Goal: Task Accomplishment & Management: Complete application form

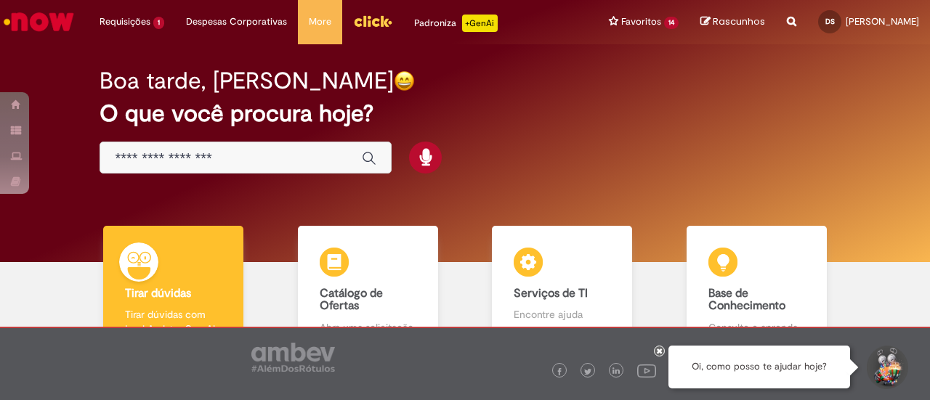
click at [44, 20] on img "Ir para a Homepage" at bounding box center [38, 21] width 75 height 29
click at [659, 353] on icon at bounding box center [660, 350] width 6 height 7
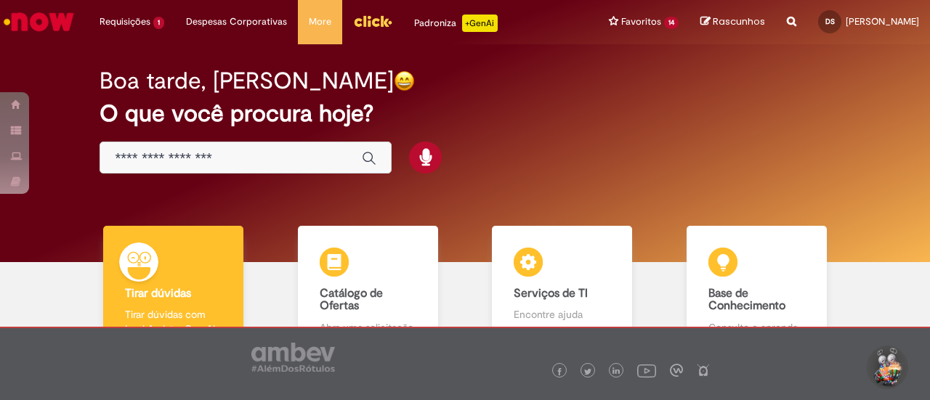
click at [623, 136] on div "Boa tarde, Danielle O que você procura hoje?" at bounding box center [464, 122] width 781 height 124
click at [617, 121] on h2 "O que você procura hoje?" at bounding box center [465, 113] width 730 height 25
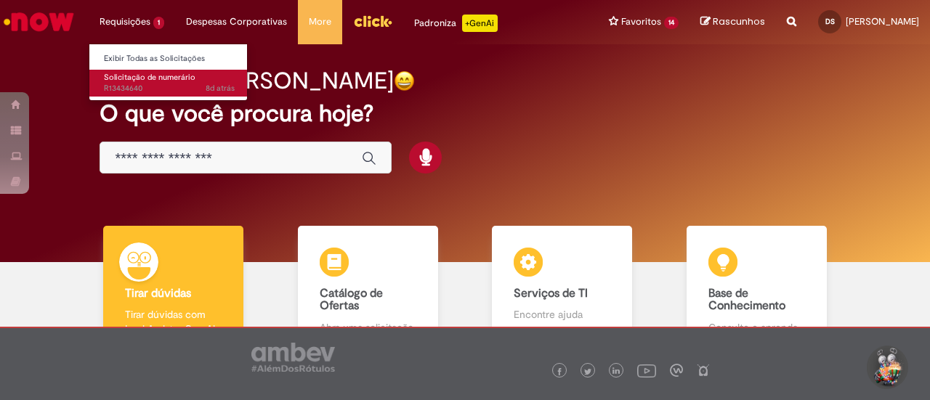
click at [117, 72] on span "Solicitação de numerário" at bounding box center [150, 77] width 92 height 11
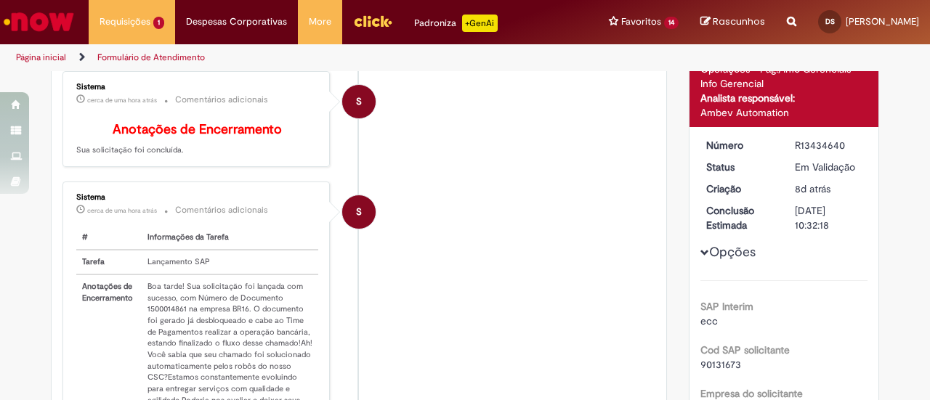
scroll to position [228, 0]
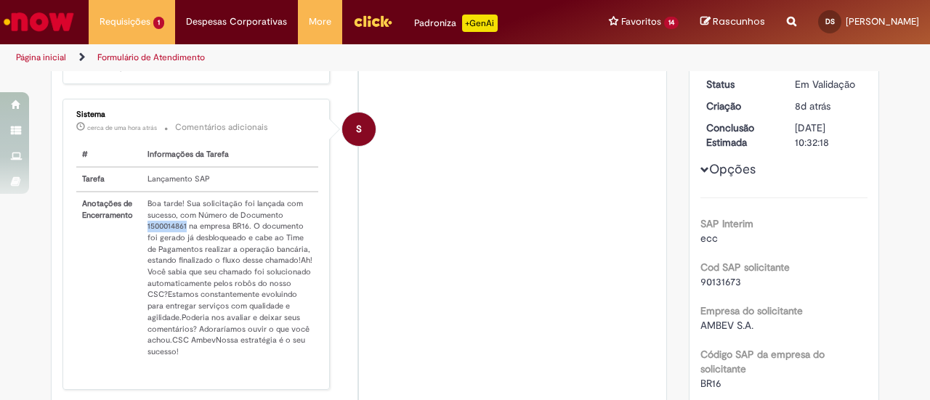
drag, startPoint x: 141, startPoint y: 233, endPoint x: 180, endPoint y: 234, distance: 38.5
click at [180, 234] on td "Boa tarde! Sua solicitação foi lançada com sucesso, com Número de Documento 150…" at bounding box center [230, 278] width 177 height 172
copy td "1500014861"
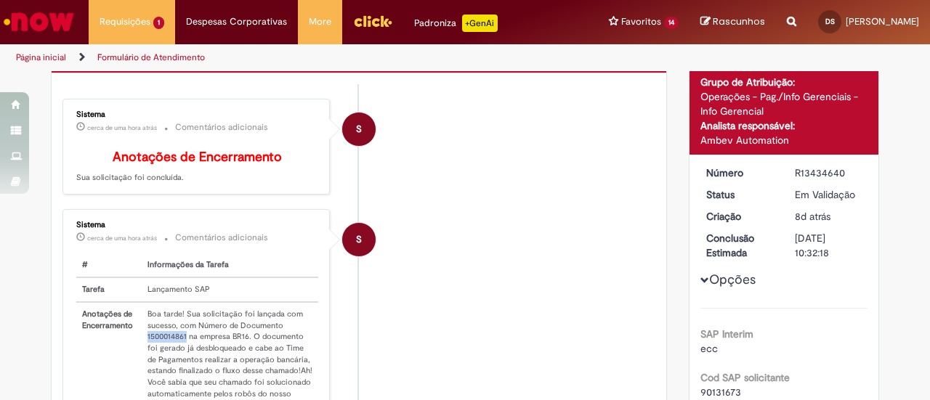
scroll to position [0, 0]
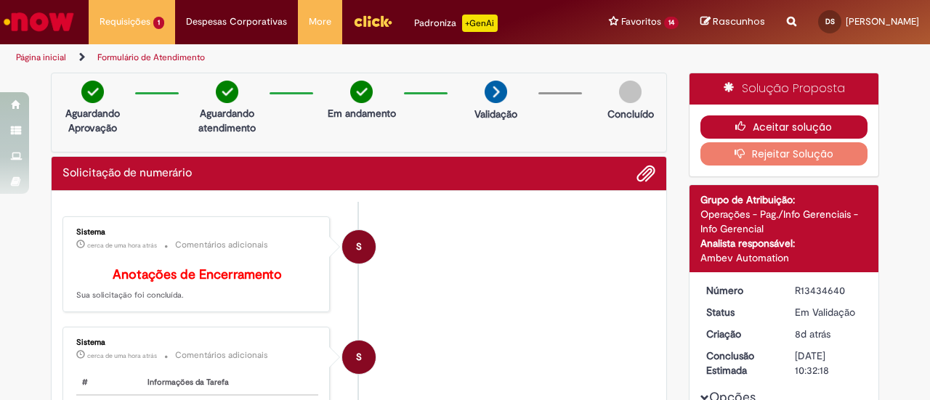
click at [770, 122] on button "Aceitar solução" at bounding box center [785, 127] width 168 height 23
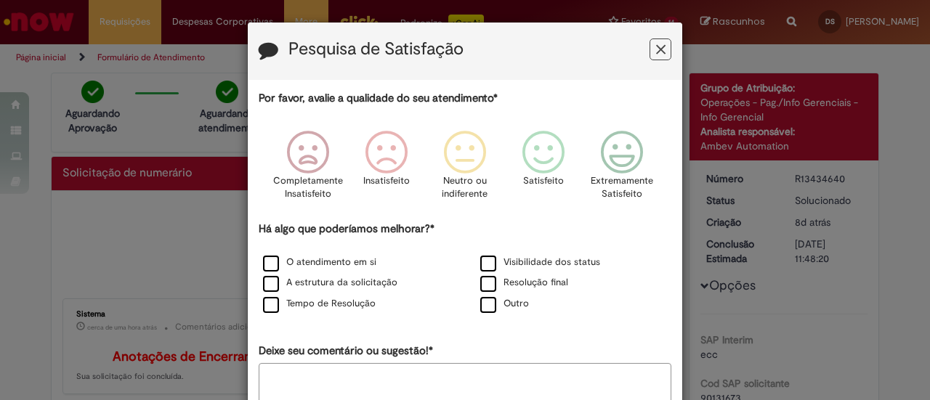
click at [657, 47] on icon "Feedback" at bounding box center [660, 49] width 9 height 15
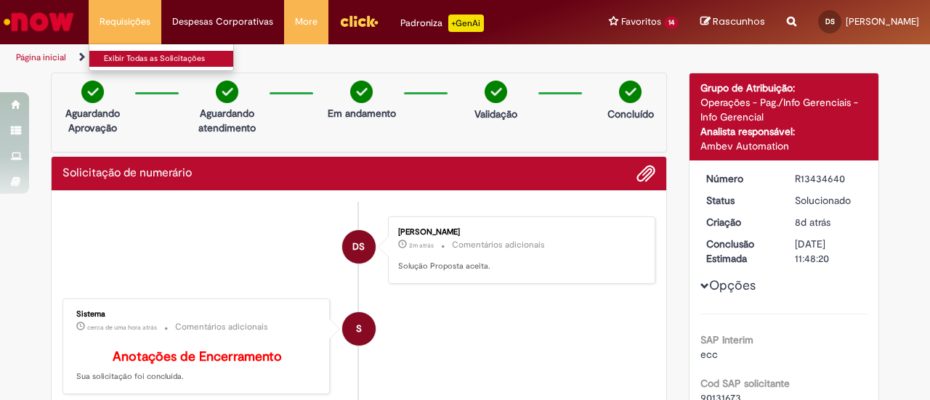
click at [132, 60] on link "Exibir Todas as Solicitações" at bounding box center [169, 59] width 160 height 16
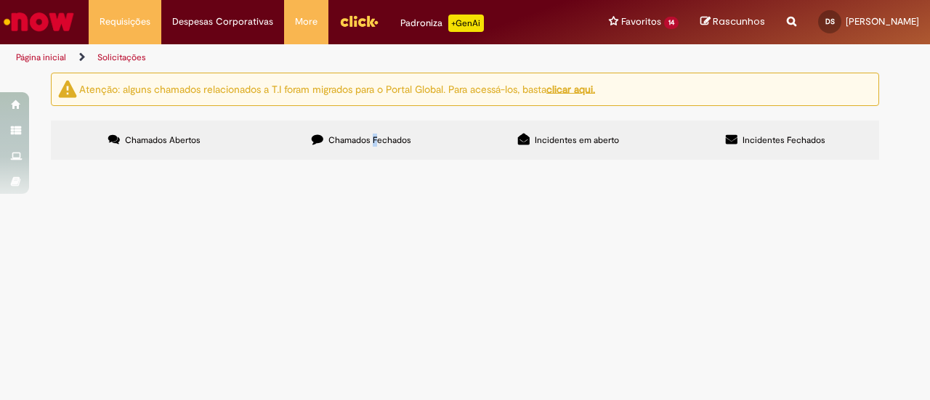
click at [375, 139] on span "Chamados Fechados" at bounding box center [370, 140] width 83 height 12
click at [345, 151] on label "Chamados Fechados" at bounding box center [361, 140] width 207 height 39
click at [184, 137] on span "Chamados Abertos" at bounding box center [163, 140] width 76 height 12
click at [343, 136] on span "Chamados Fechados" at bounding box center [370, 140] width 83 height 12
click at [0, 0] on span "Sabesp Bees JK Agosto 2025" at bounding box center [0, 0] width 0 height 0
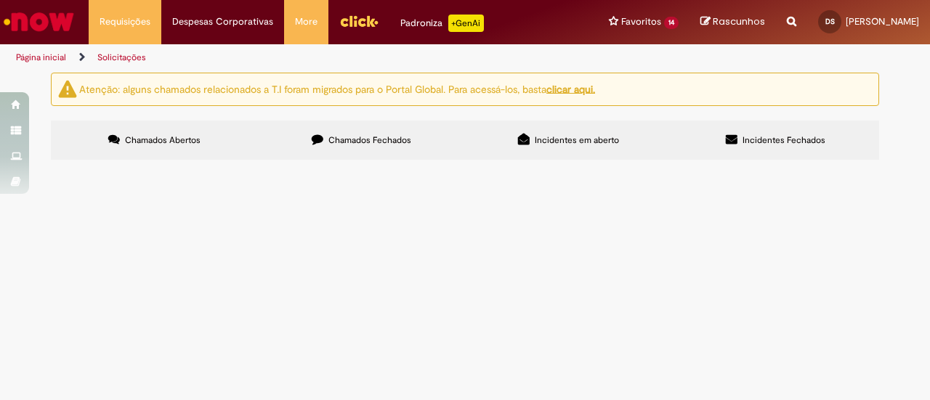
click at [0, 0] on span "Solicitação de numerário" at bounding box center [0, 0] width 0 height 0
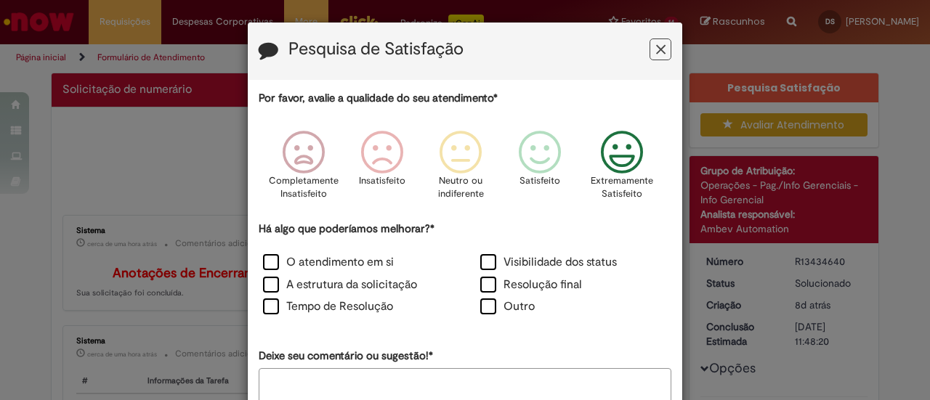
click at [621, 156] on icon "Feedback" at bounding box center [622, 153] width 55 height 44
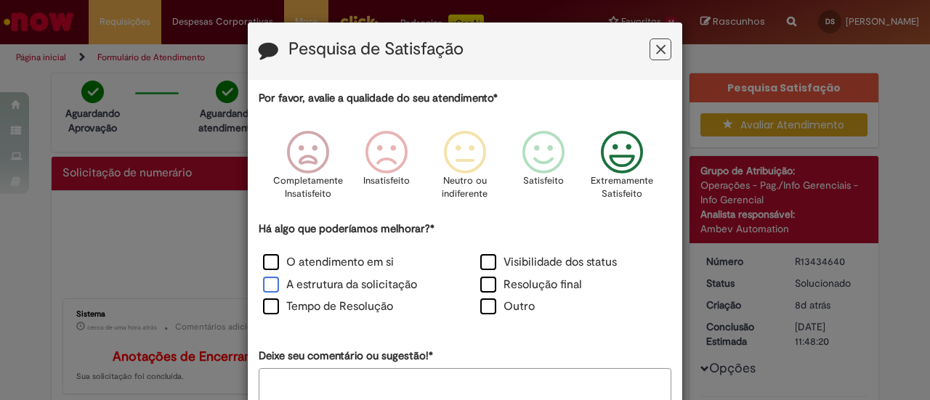
click at [374, 287] on label "A estrutura da solicitação" at bounding box center [340, 285] width 154 height 17
click at [366, 257] on label "O atendimento em si" at bounding box center [328, 262] width 131 height 17
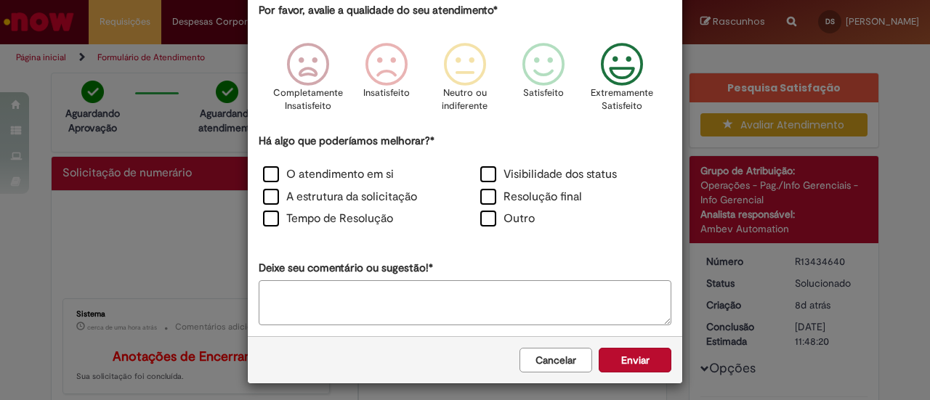
scroll to position [92, 0]
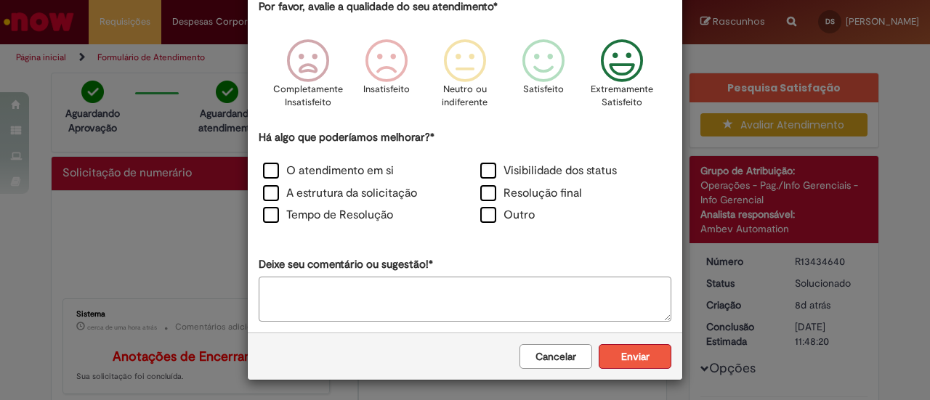
click at [624, 357] on button "Enviar" at bounding box center [635, 357] width 73 height 25
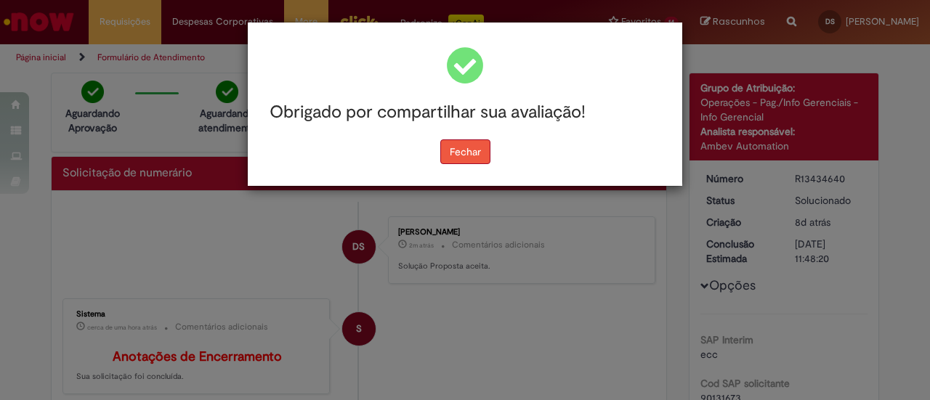
click at [468, 150] on button "Fechar" at bounding box center [465, 152] width 50 height 25
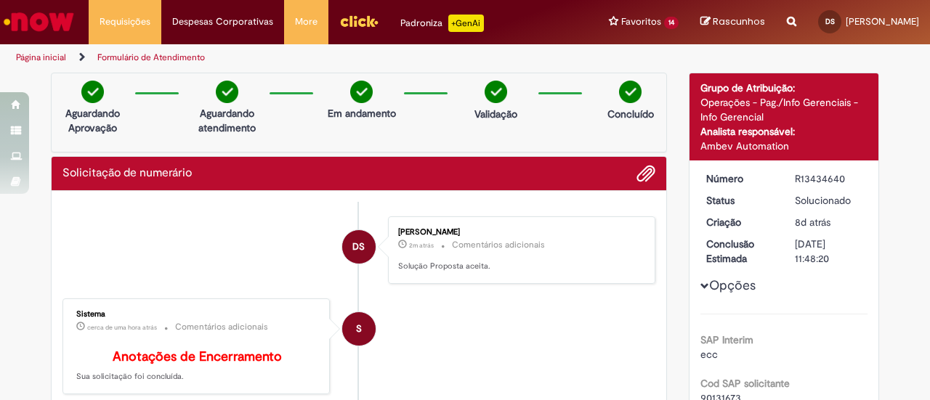
click at [474, 353] on li "S Sistema cerca de uma hora atrás cerca de uma hora atrás Comentários adicionai…" at bounding box center [359, 347] width 593 height 97
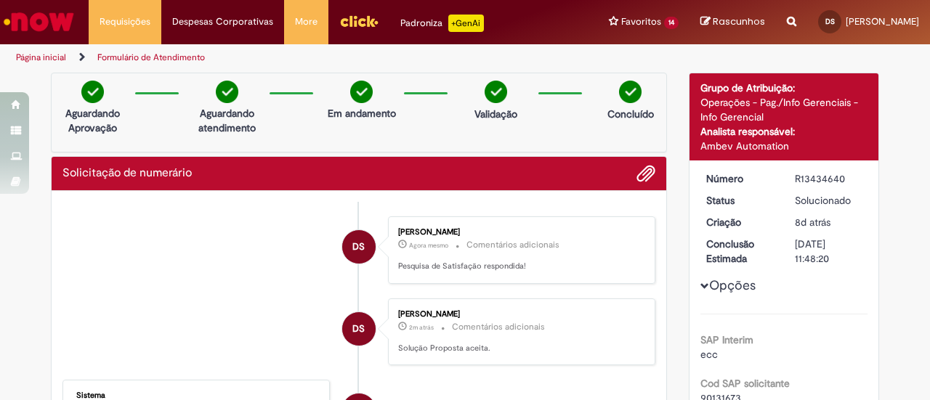
click at [55, 20] on img "Ir para a Homepage" at bounding box center [38, 21] width 75 height 29
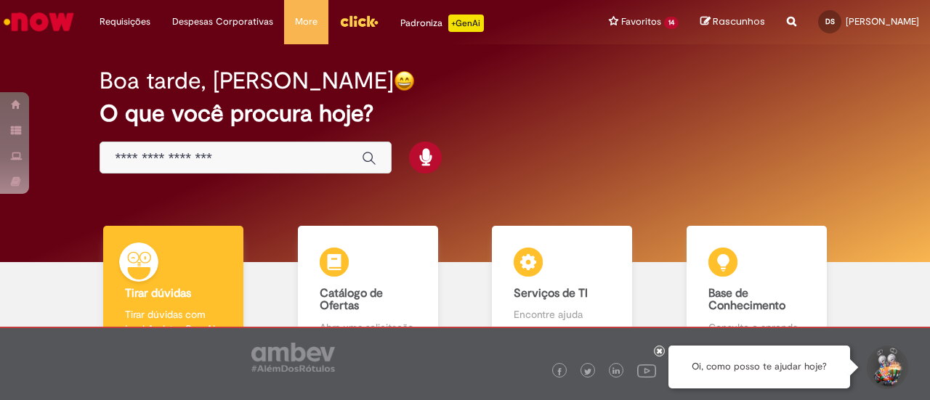
click at [560, 104] on h2 "O que você procura hoje?" at bounding box center [465, 113] width 730 height 25
click at [573, 108] on h2 "O que você procura hoje?" at bounding box center [465, 113] width 730 height 25
click at [599, 142] on div "Boa tarde, Danielle O que você procura hoje?" at bounding box center [464, 122] width 781 height 124
click at [551, 156] on div "Boa tarde, Danielle O que você procura hoje?" at bounding box center [464, 122] width 781 height 124
click at [576, 160] on div "Boa tarde, Danielle O que você procura hoje?" at bounding box center [464, 122] width 781 height 124
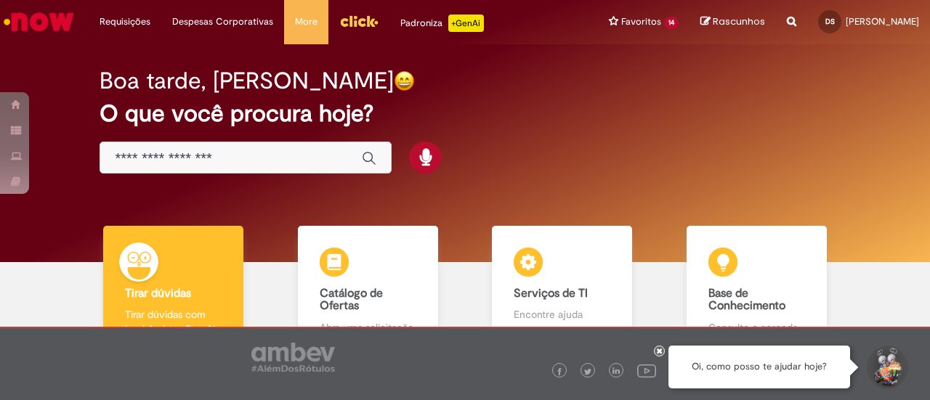
click at [510, 135] on div "Boa tarde, Danielle O que você procura hoje?" at bounding box center [464, 122] width 781 height 124
click at [651, 104] on h2 "O que você procura hoje?" at bounding box center [465, 113] width 730 height 25
click at [656, 352] on div at bounding box center [659, 351] width 11 height 11
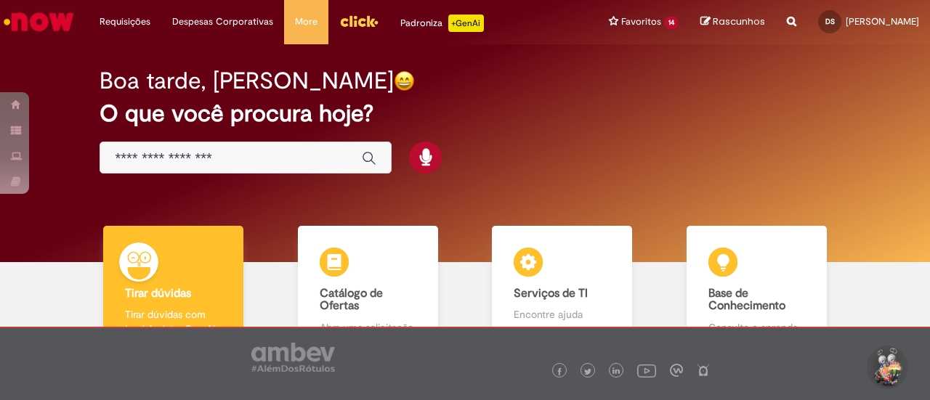
click at [55, 21] on img "Ir para a Homepage" at bounding box center [38, 21] width 75 height 29
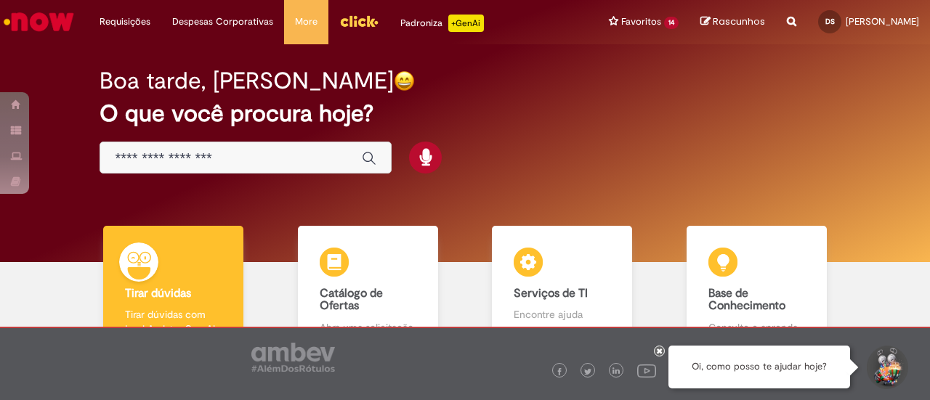
click at [661, 355] on div at bounding box center [659, 351] width 11 height 11
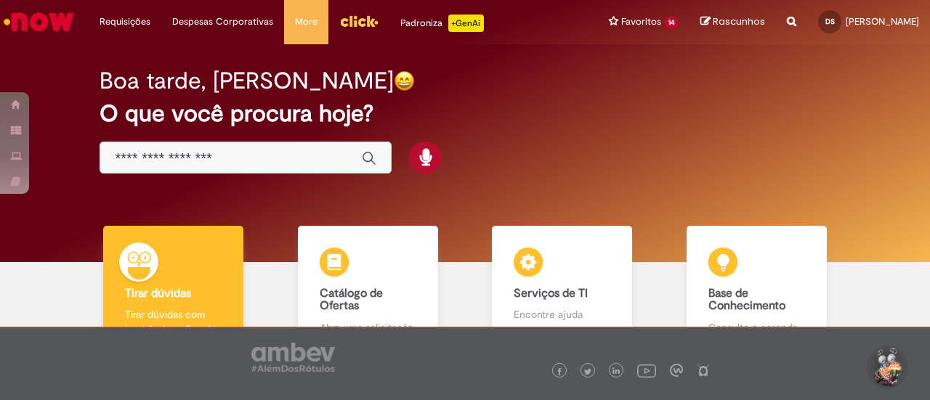
click at [472, 79] on div "Boa tarde, [PERSON_NAME]" at bounding box center [465, 80] width 730 height 25
